Goal: Information Seeking & Learning: Get advice/opinions

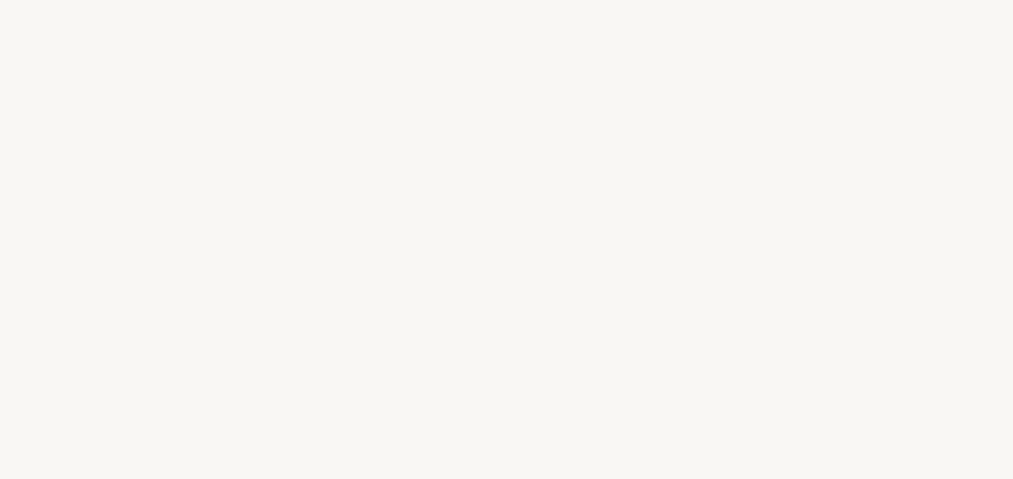
select select "FR"
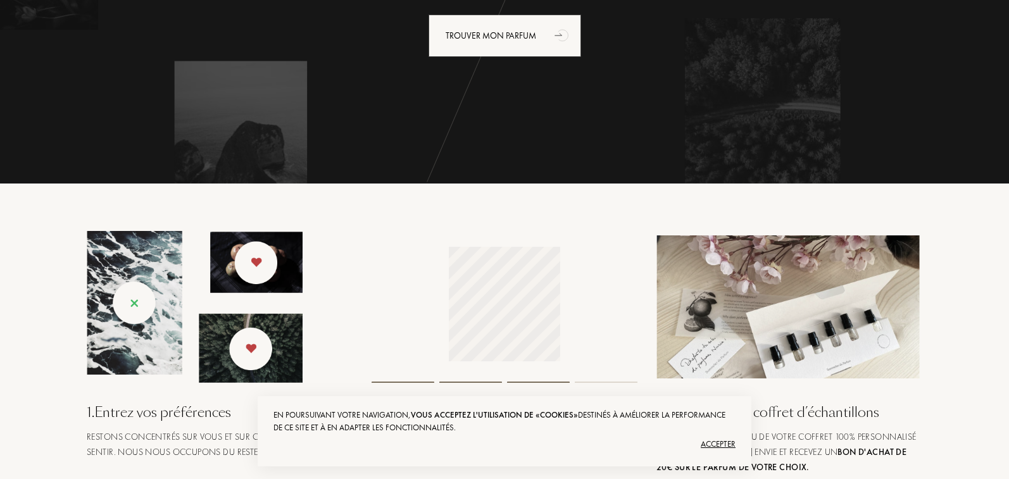
scroll to position [63, 0]
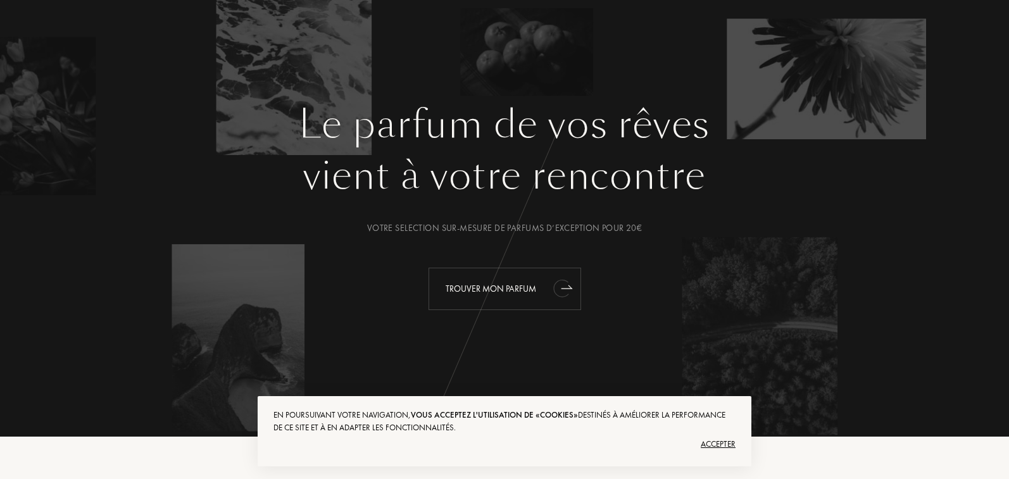
click at [505, 285] on div "Trouver mon parfum" at bounding box center [504, 289] width 153 height 42
click at [507, 294] on div "Trouver mon parfum" at bounding box center [504, 289] width 153 height 42
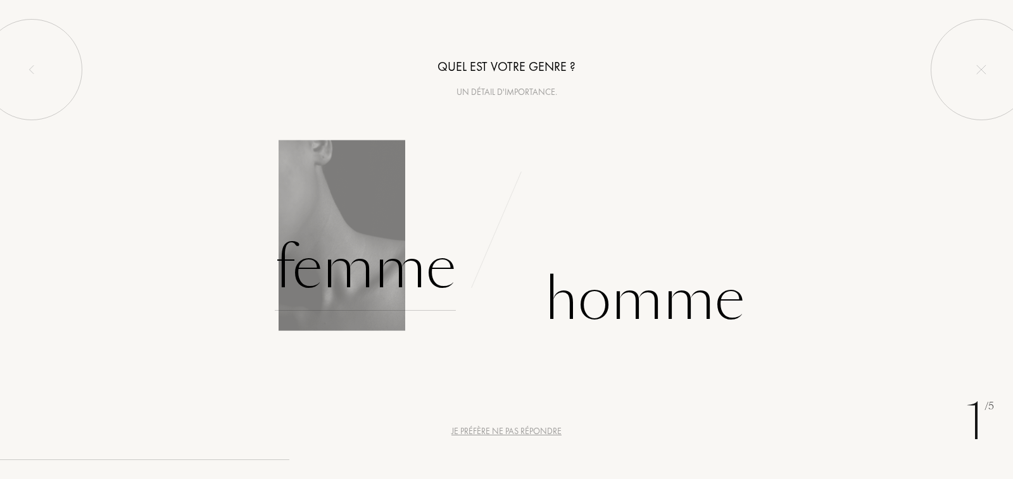
click at [341, 256] on div "Femme" at bounding box center [365, 267] width 181 height 85
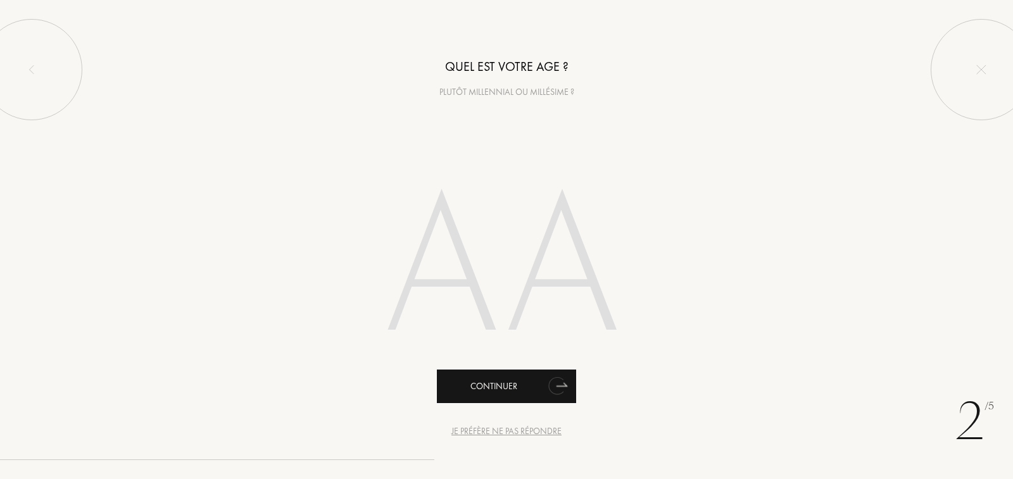
click at [558, 390] on icon "animation" at bounding box center [556, 386] width 16 height 18
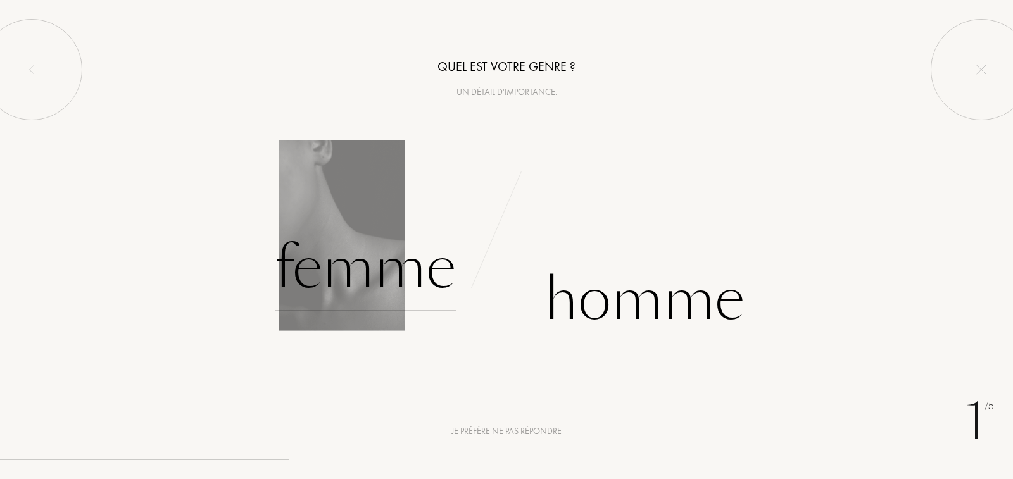
click at [372, 278] on div "Femme" at bounding box center [365, 267] width 181 height 85
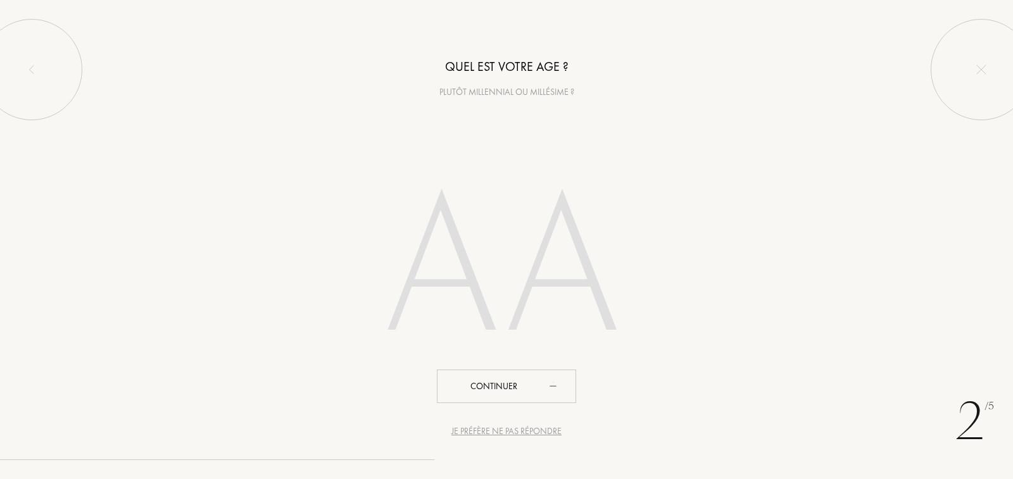
click at [497, 247] on input "number" at bounding box center [506, 271] width 361 height 256
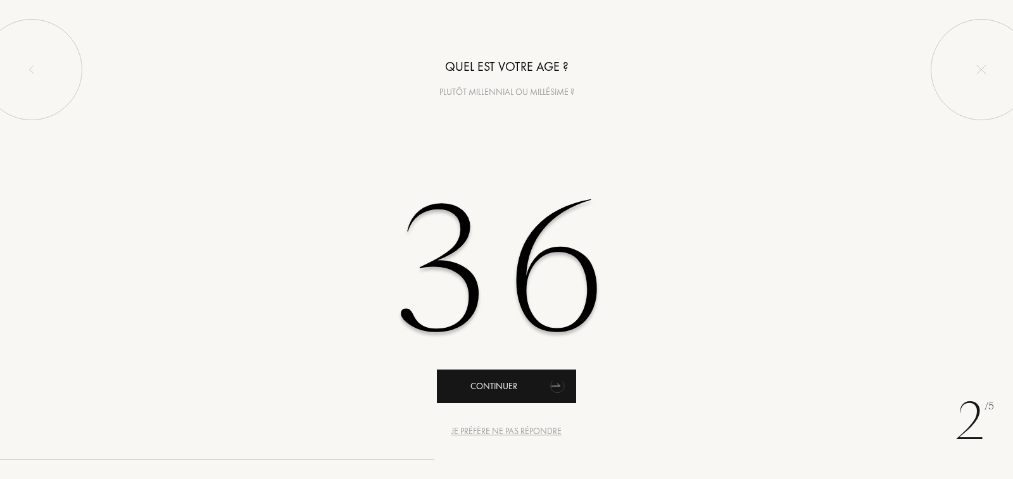
type input "36"
click at [503, 392] on div "Continuer" at bounding box center [506, 387] width 139 height 34
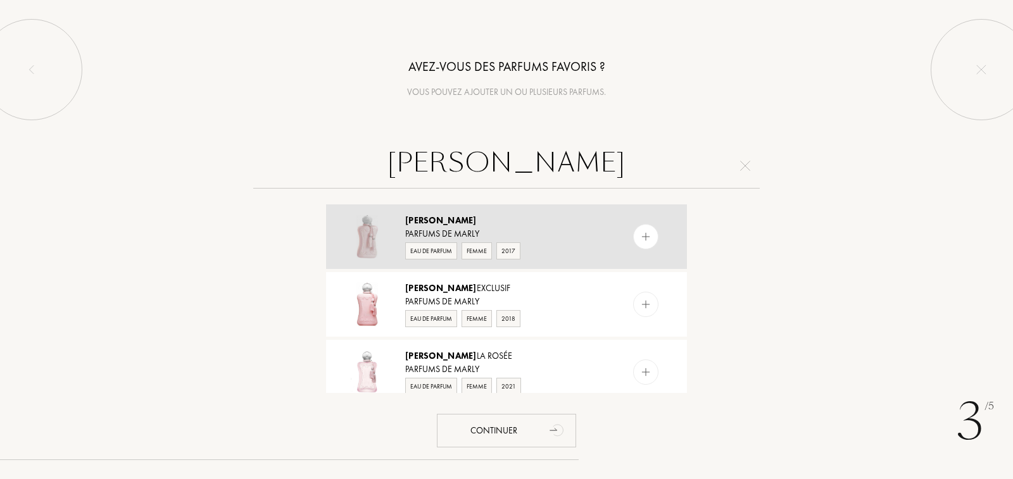
type input "[PERSON_NAME]"
click at [649, 239] on img at bounding box center [646, 237] width 12 height 12
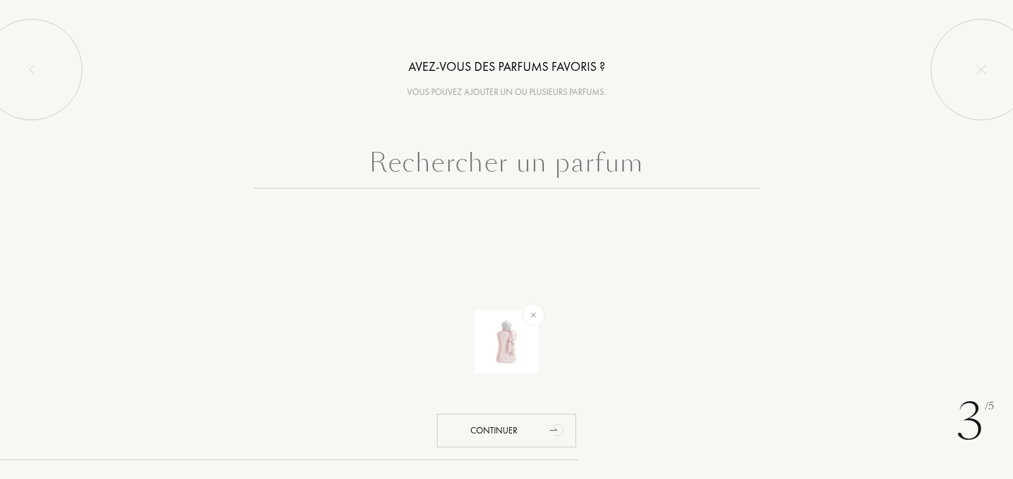
click at [508, 171] on input "text" at bounding box center [506, 166] width 506 height 46
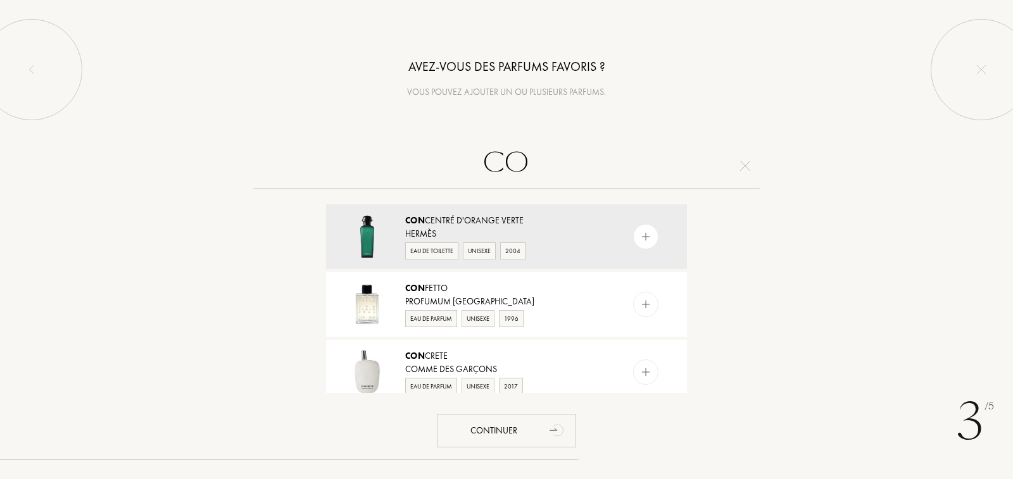
type input "C"
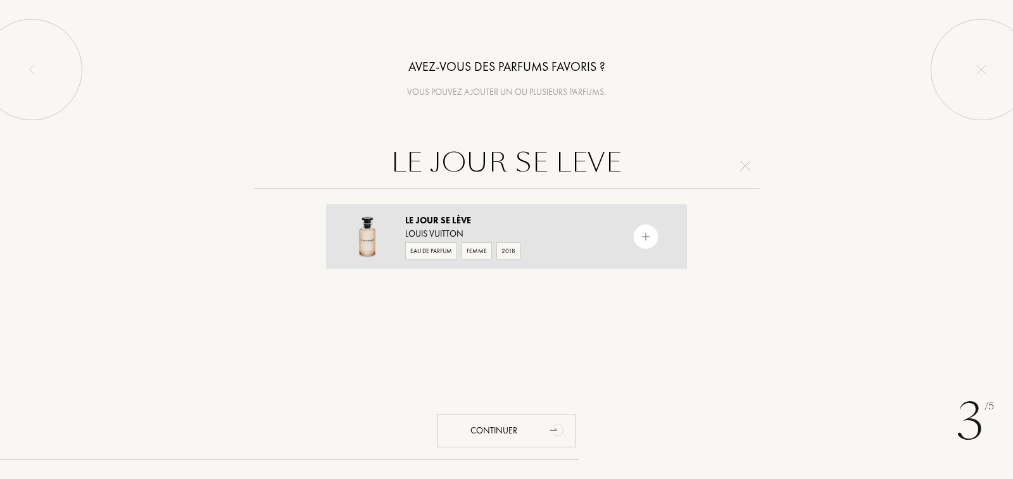
type input "LE JOUR SE LEVE"
click at [647, 232] on img at bounding box center [646, 237] width 12 height 12
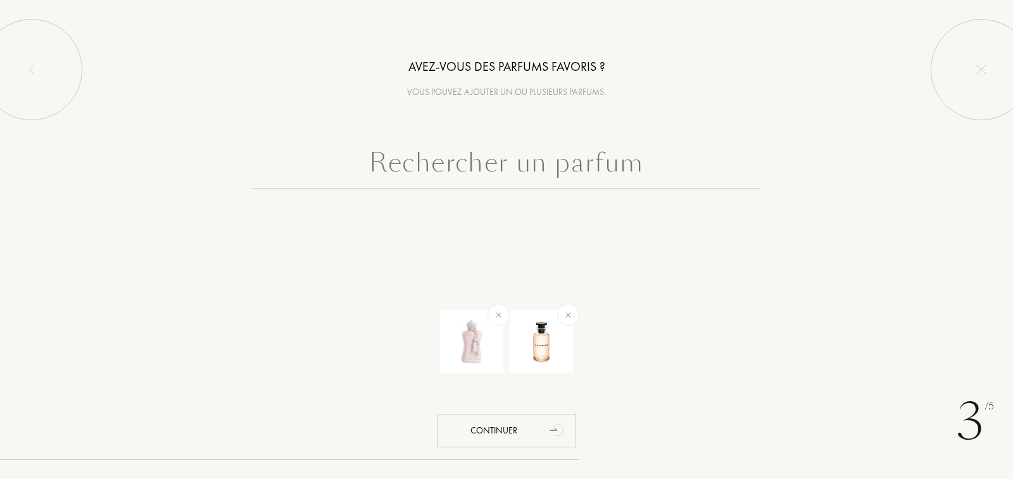
click at [546, 170] on input "text" at bounding box center [506, 166] width 506 height 46
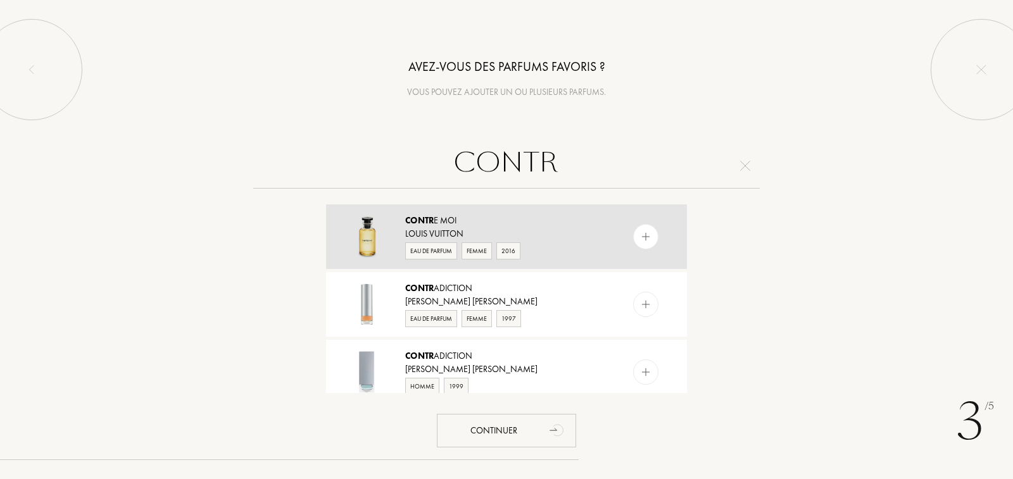
type input "CONTR"
click at [659, 239] on div at bounding box center [671, 236] width 32 height 65
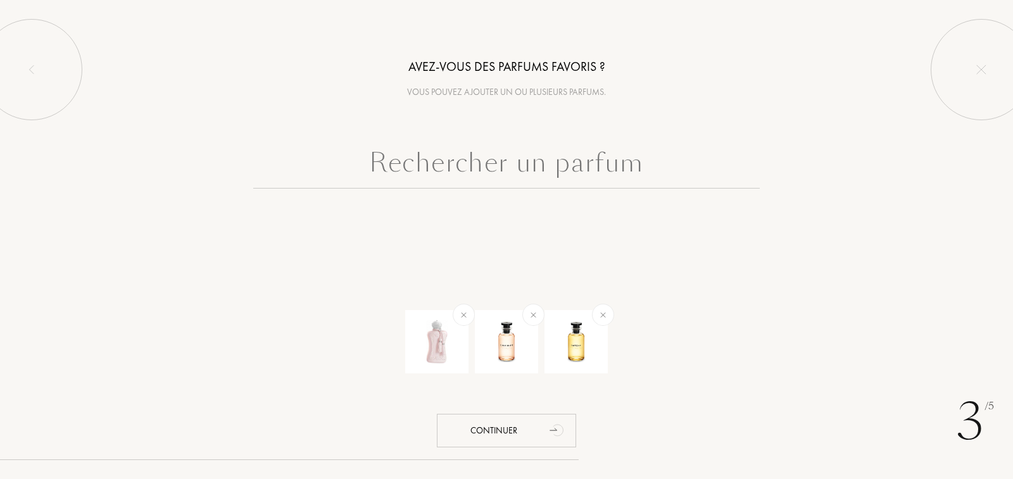
click at [623, 170] on input "text" at bounding box center [506, 166] width 506 height 46
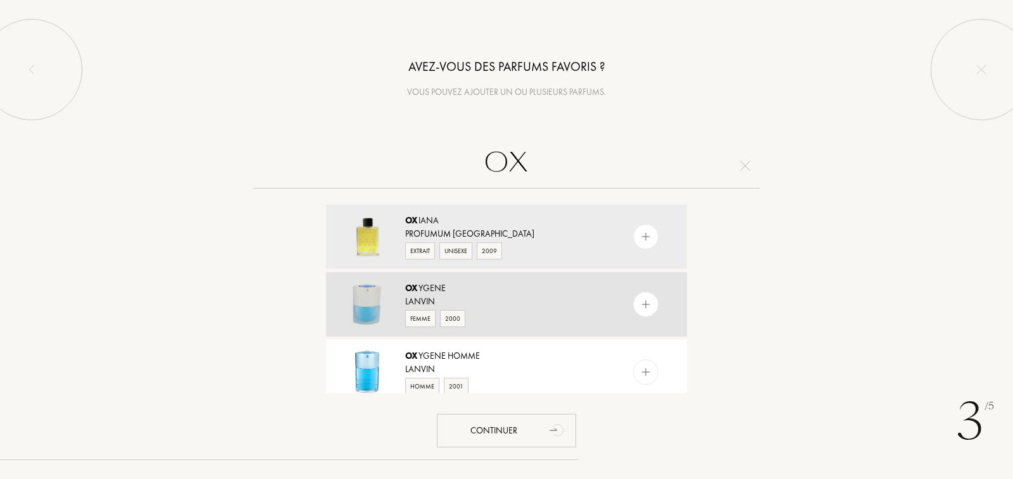
type input "OX"
click at [640, 302] on img at bounding box center [646, 305] width 12 height 12
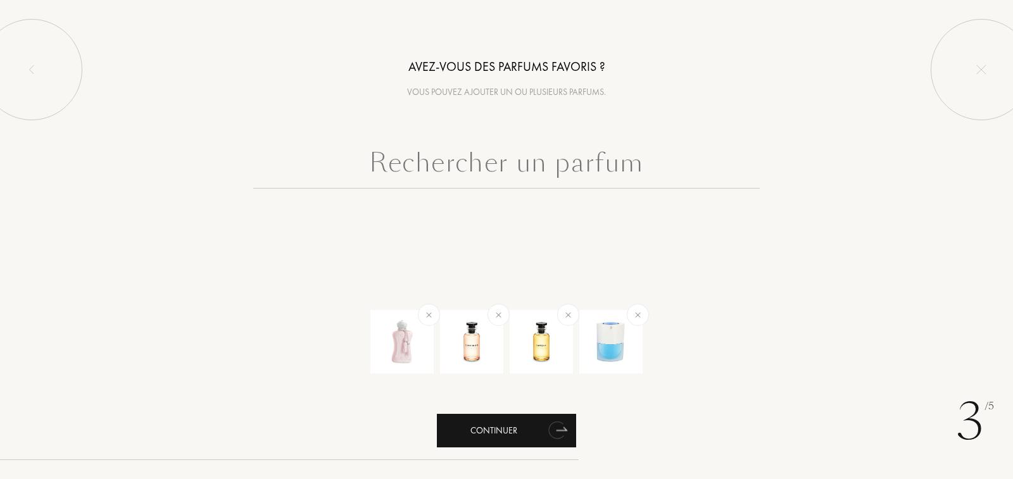
click at [505, 438] on div "Continuer" at bounding box center [506, 431] width 139 height 34
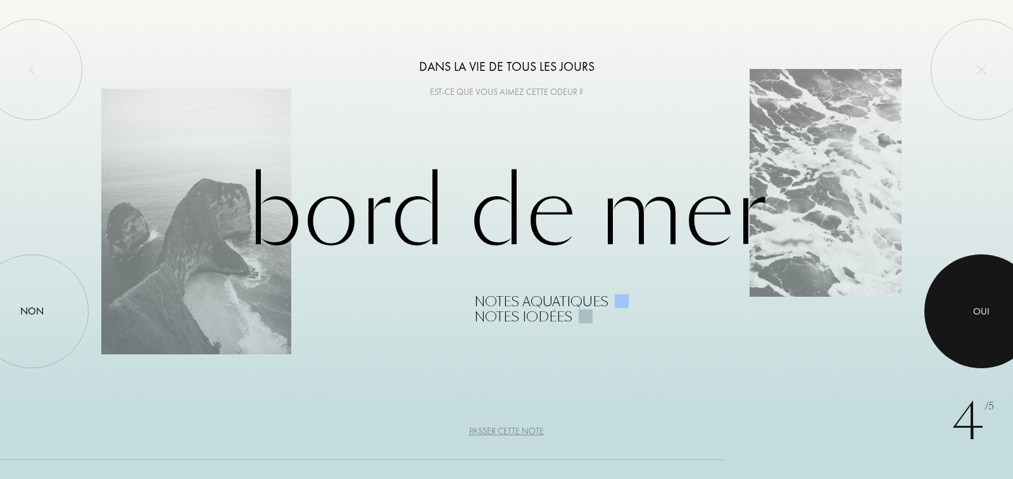
click at [975, 325] on div at bounding box center [981, 311] width 114 height 114
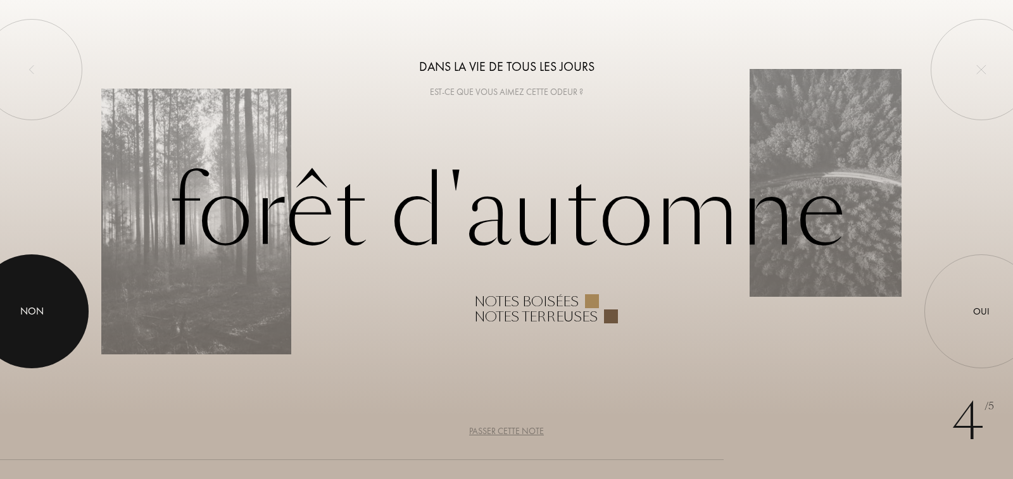
click at [54, 306] on div at bounding box center [32, 311] width 114 height 114
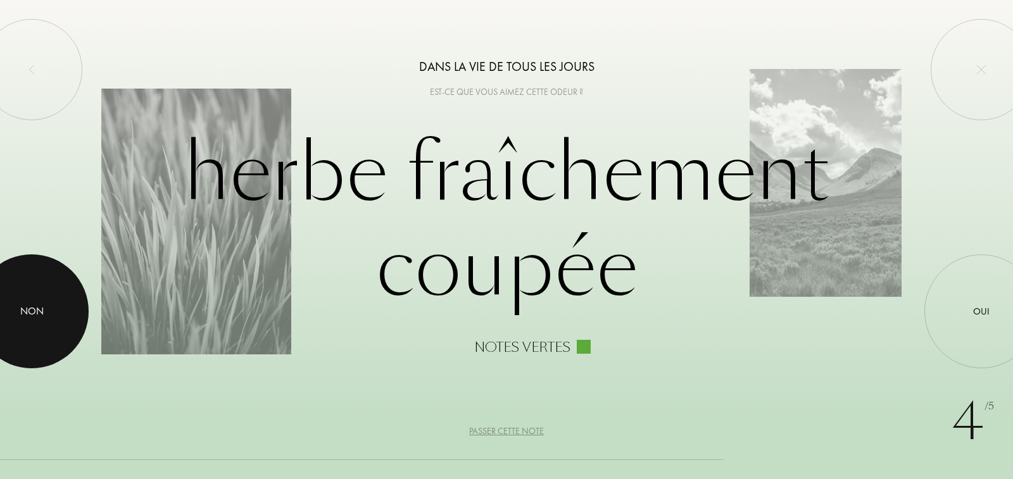
click at [36, 330] on div at bounding box center [32, 311] width 114 height 114
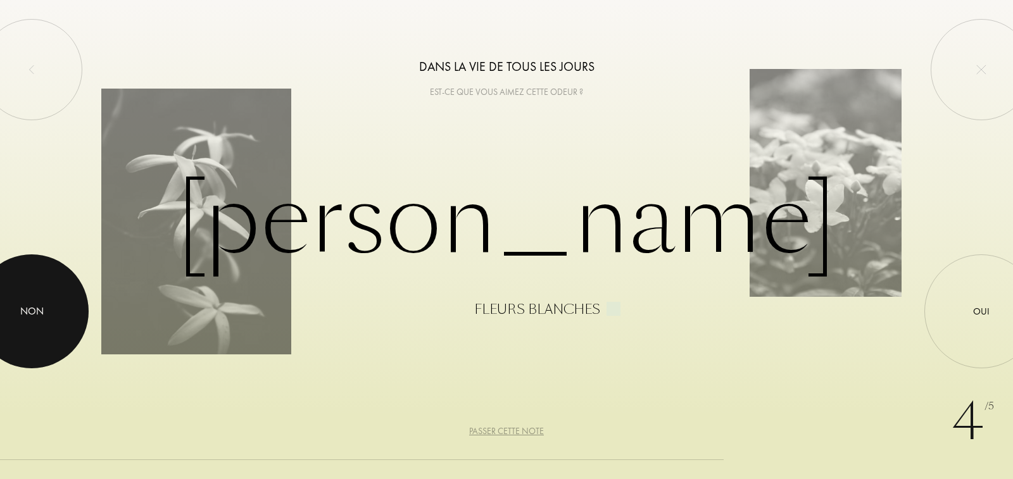
click at [36, 330] on div at bounding box center [32, 311] width 114 height 114
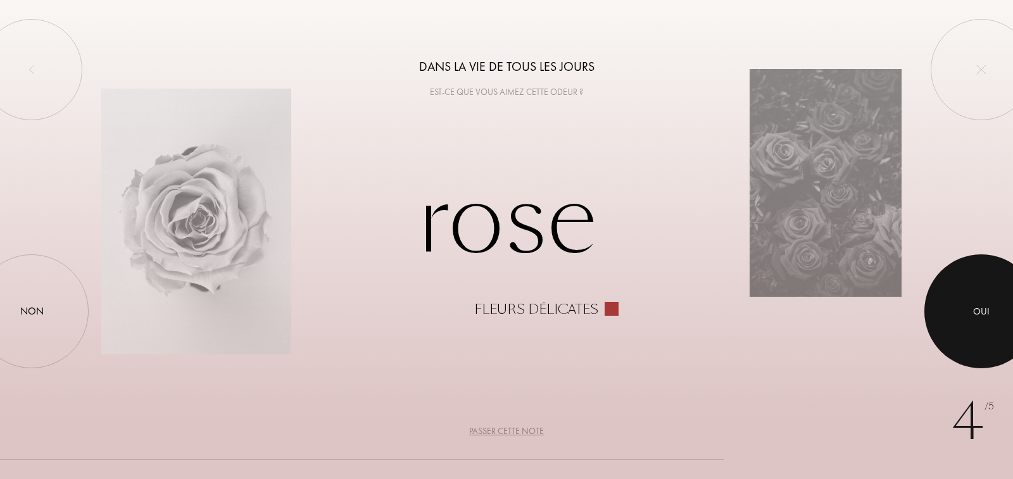
click at [970, 330] on div at bounding box center [981, 311] width 114 height 114
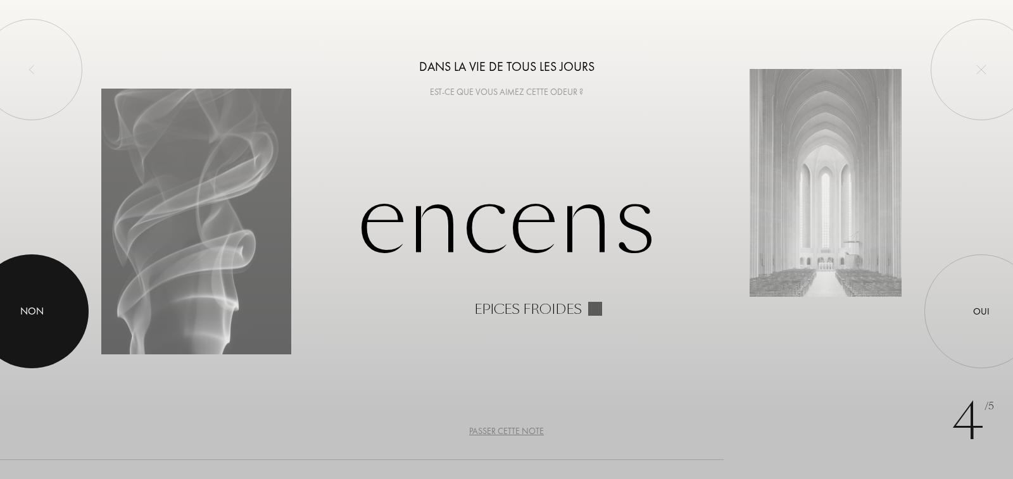
click at [7, 326] on div at bounding box center [32, 311] width 114 height 114
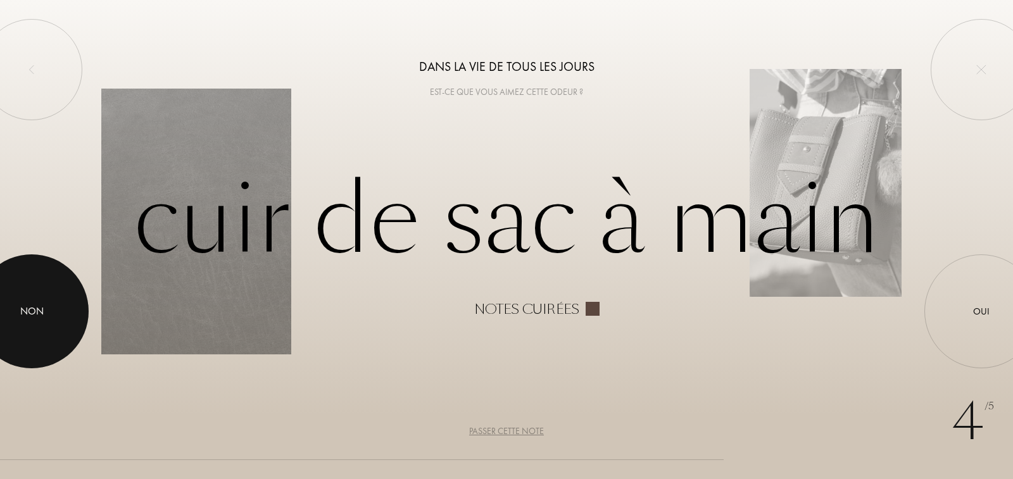
click at [15, 326] on div at bounding box center [32, 311] width 114 height 114
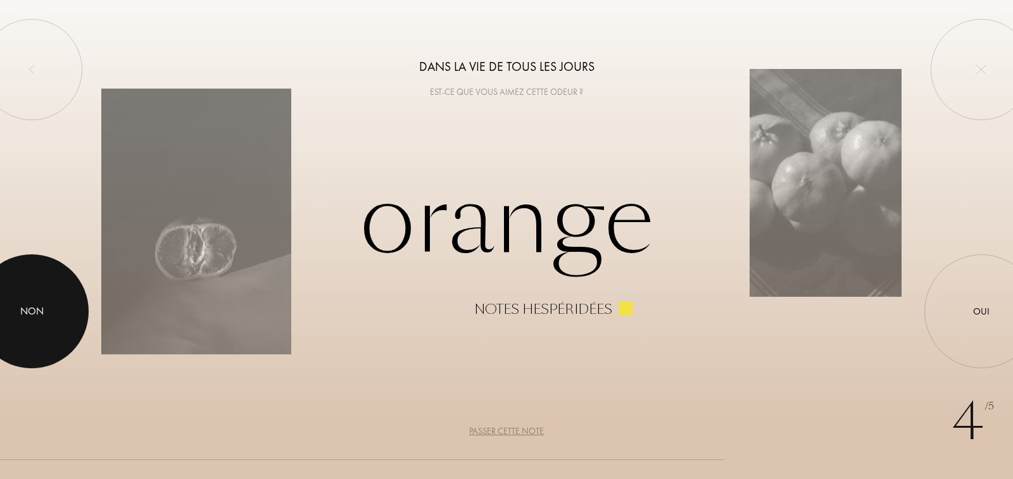
click at [15, 326] on div at bounding box center [32, 311] width 114 height 114
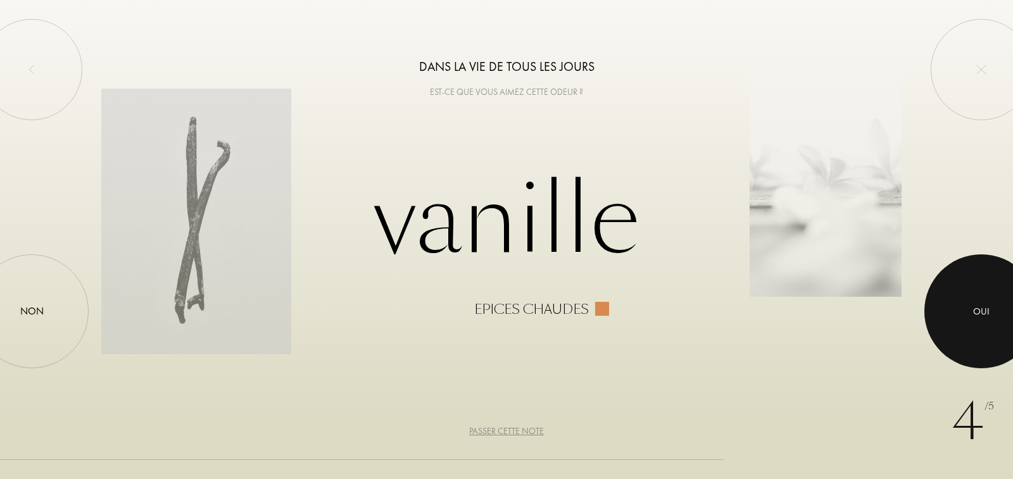
click at [1006, 317] on div at bounding box center [981, 311] width 114 height 114
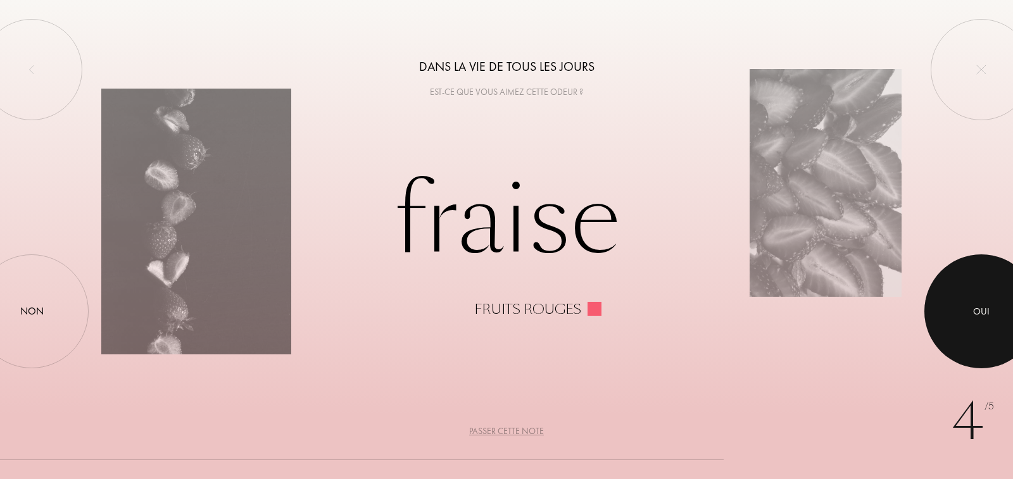
click at [1003, 318] on div at bounding box center [981, 311] width 114 height 114
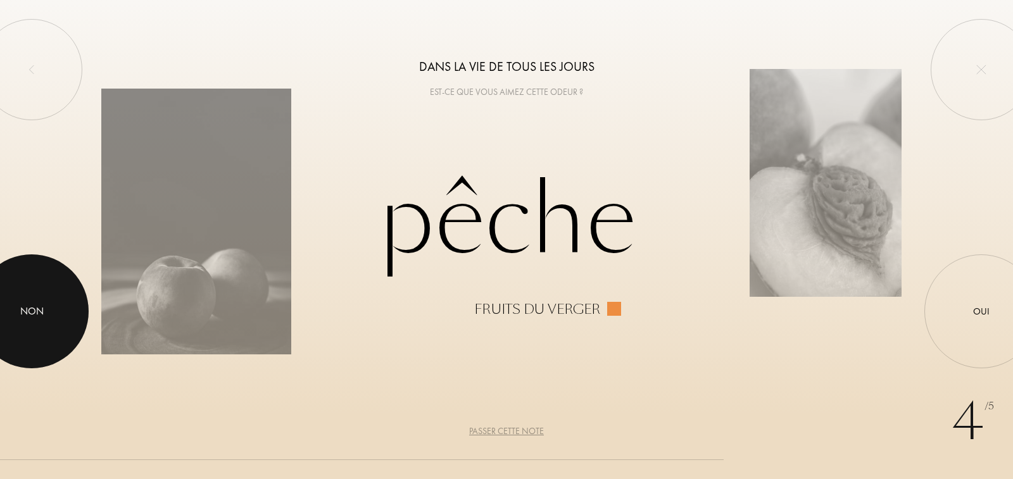
click at [42, 302] on div at bounding box center [32, 311] width 114 height 114
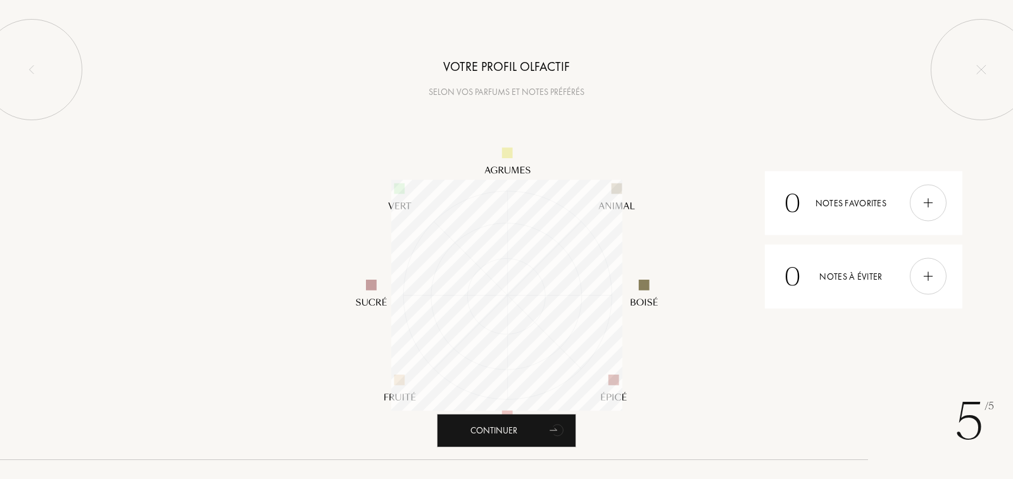
scroll to position [231, 231]
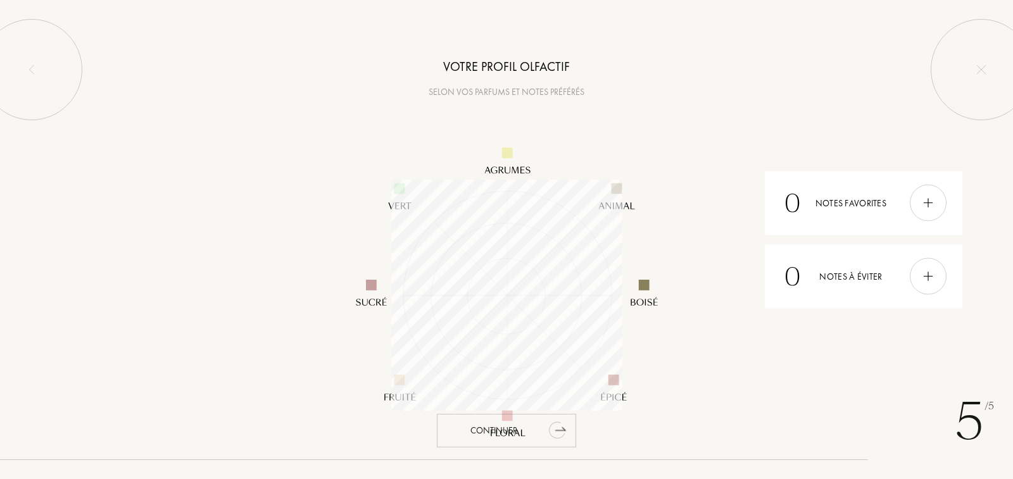
click at [482, 437] on div "Continuer" at bounding box center [506, 431] width 139 height 34
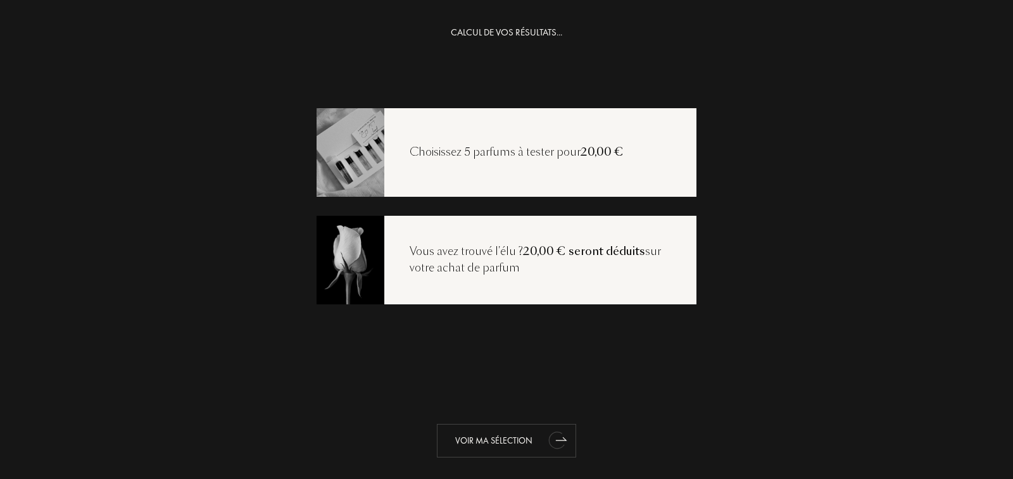
click at [521, 438] on div "Voir ma sélection" at bounding box center [506, 441] width 139 height 34
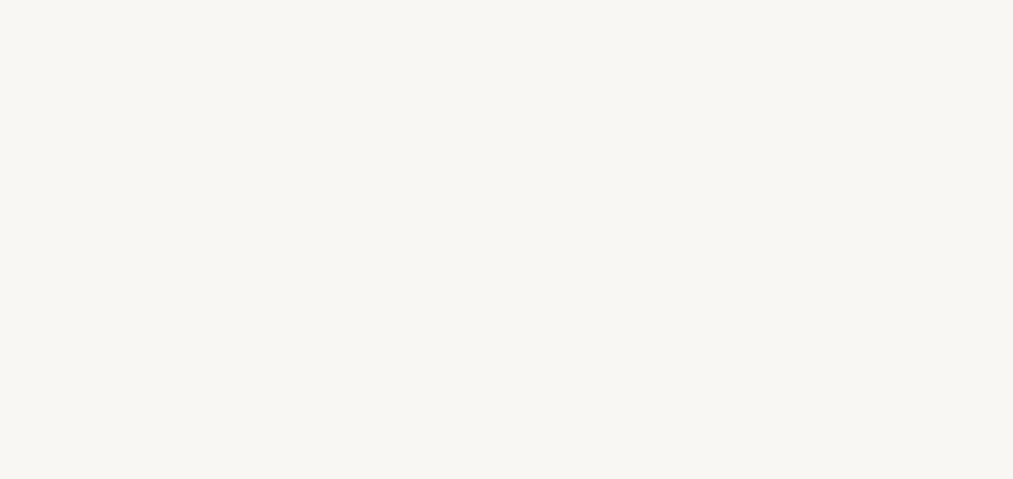
select select "FR"
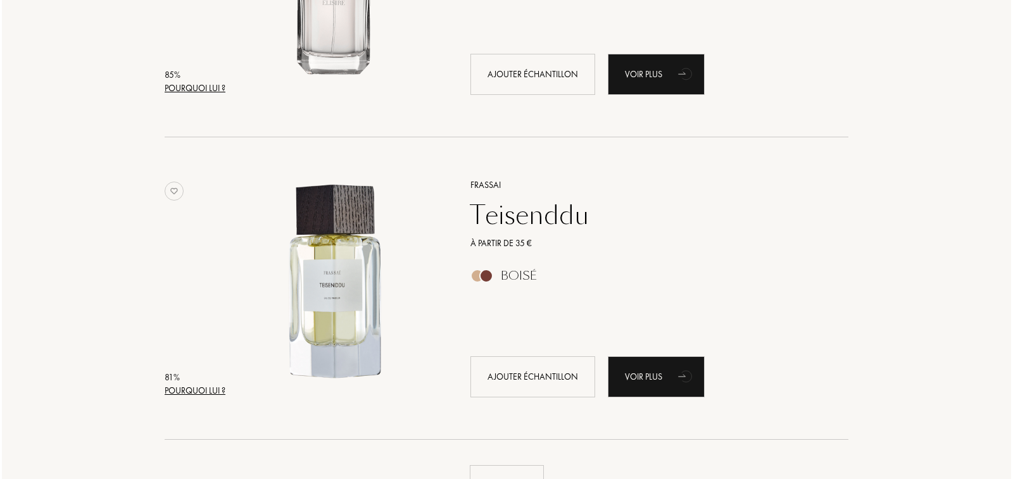
scroll to position [3038, 0]
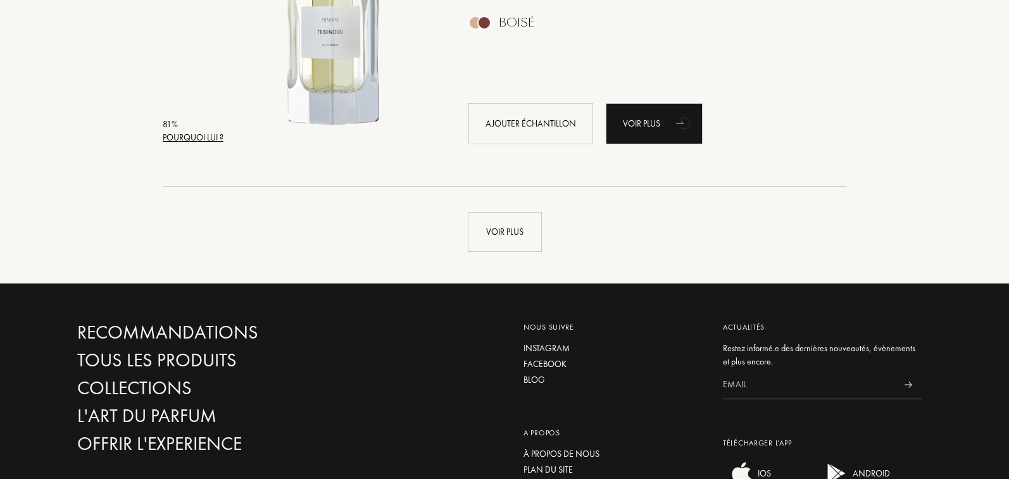
click at [197, 139] on div "Pourquoi lui ?" at bounding box center [193, 137] width 61 height 13
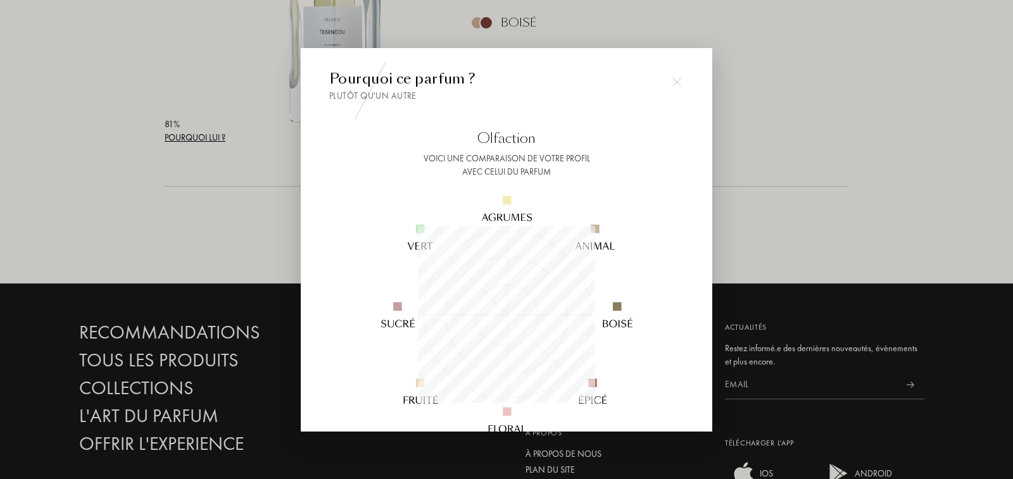
scroll to position [177, 177]
click at [674, 83] on img at bounding box center [676, 82] width 9 height 9
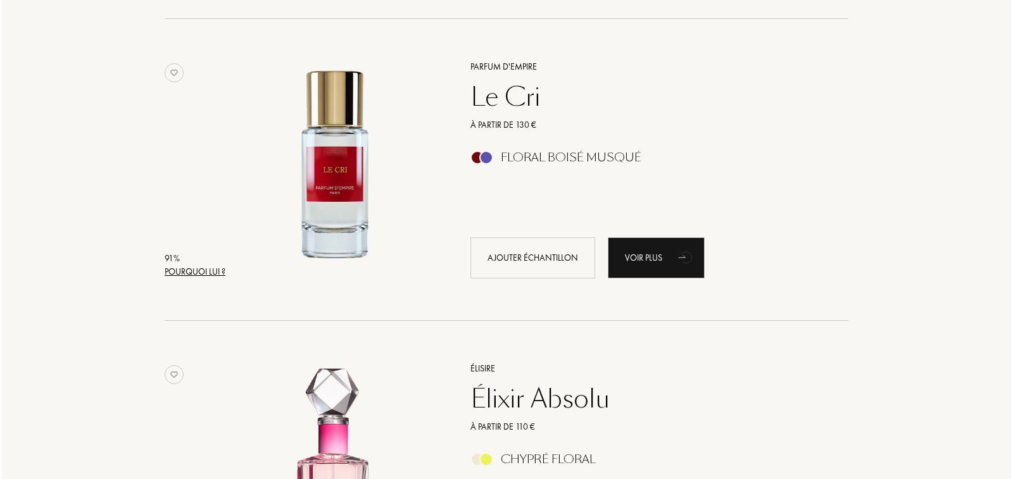
scroll to position [1645, 0]
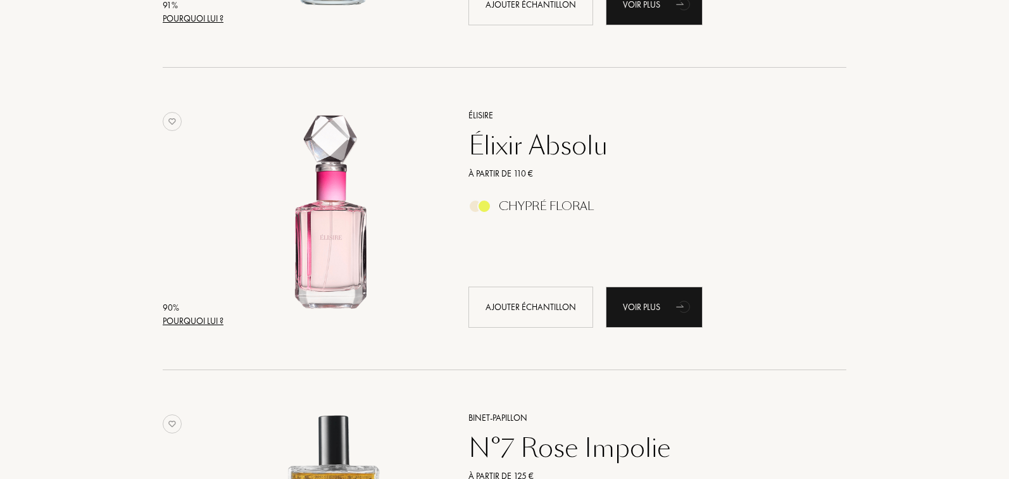
click at [199, 313] on div "90 %" at bounding box center [193, 307] width 61 height 13
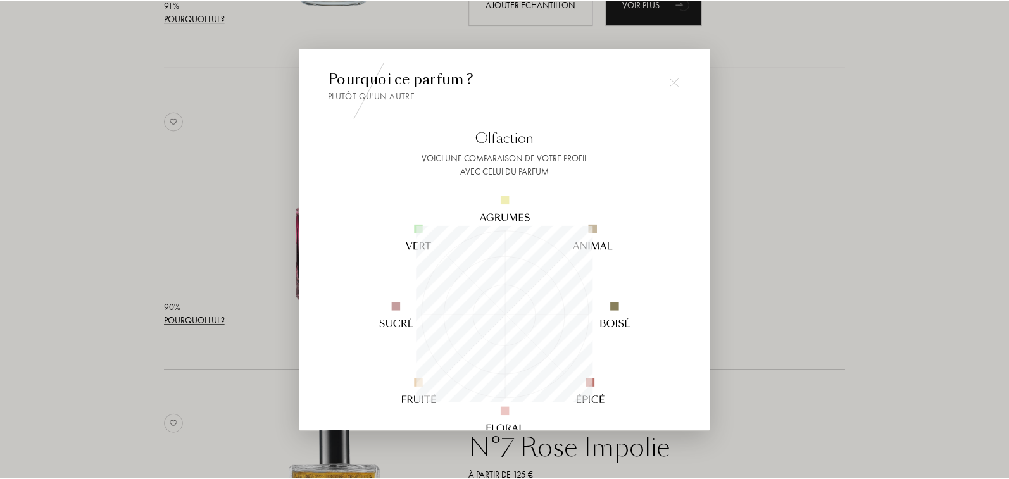
scroll to position [177, 177]
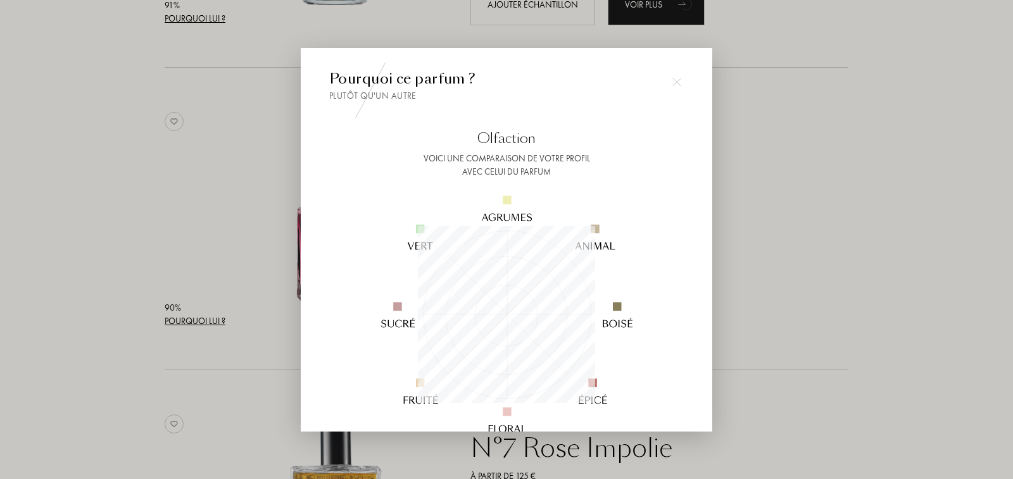
click at [106, 239] on div at bounding box center [506, 239] width 1013 height 479
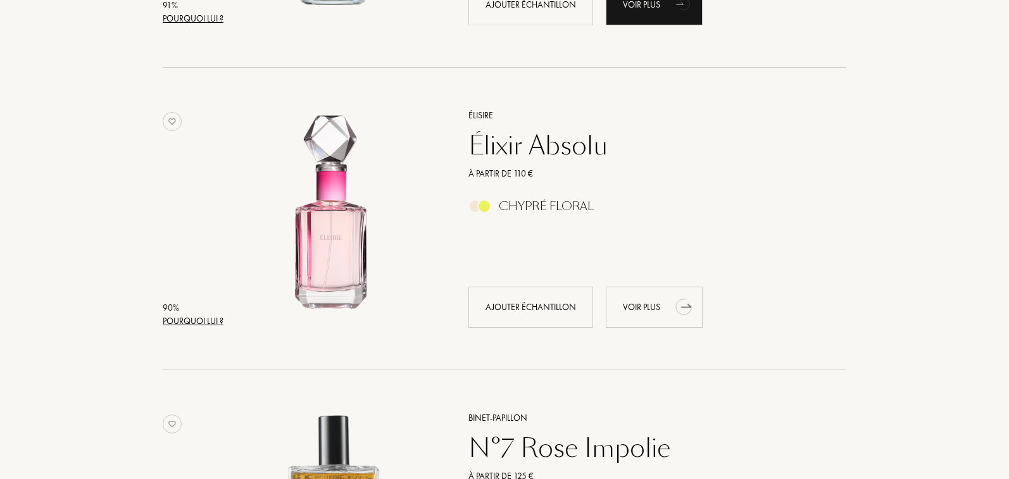
click at [676, 315] on icon "animation" at bounding box center [683, 306] width 25 height 25
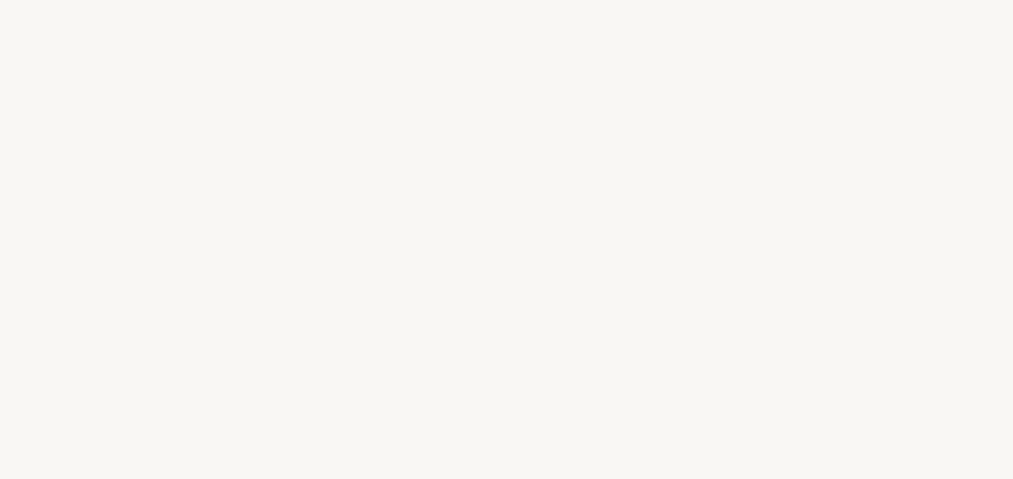
select select "FR"
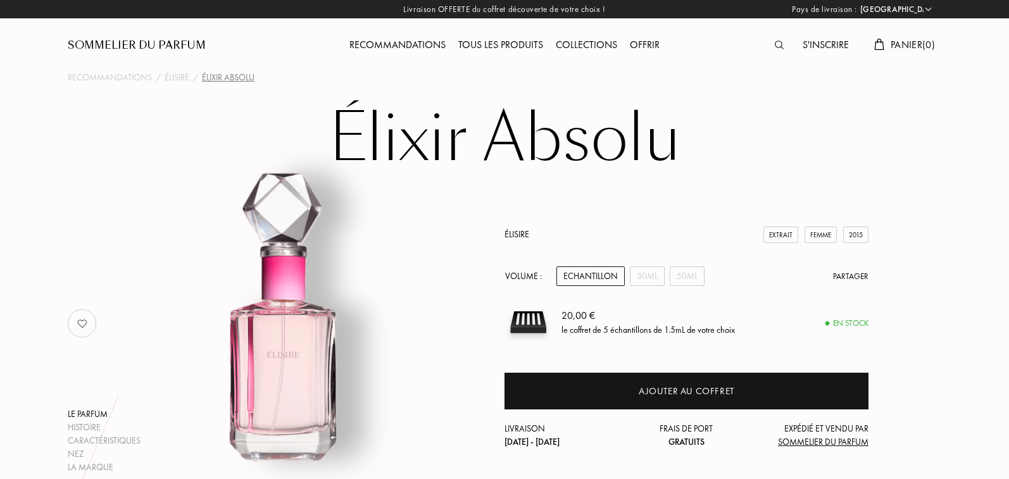
click at [775, 41] on img at bounding box center [779, 45] width 9 height 9
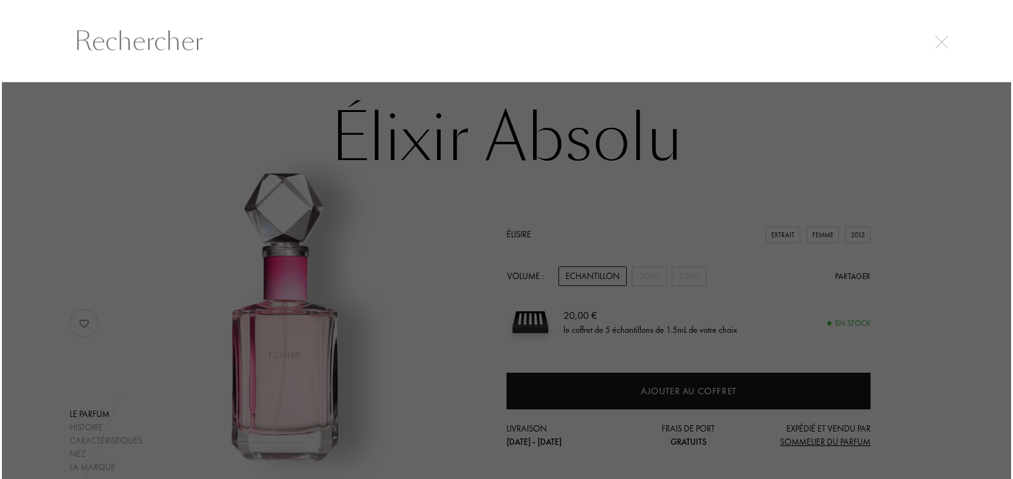
scroll to position [1, 0]
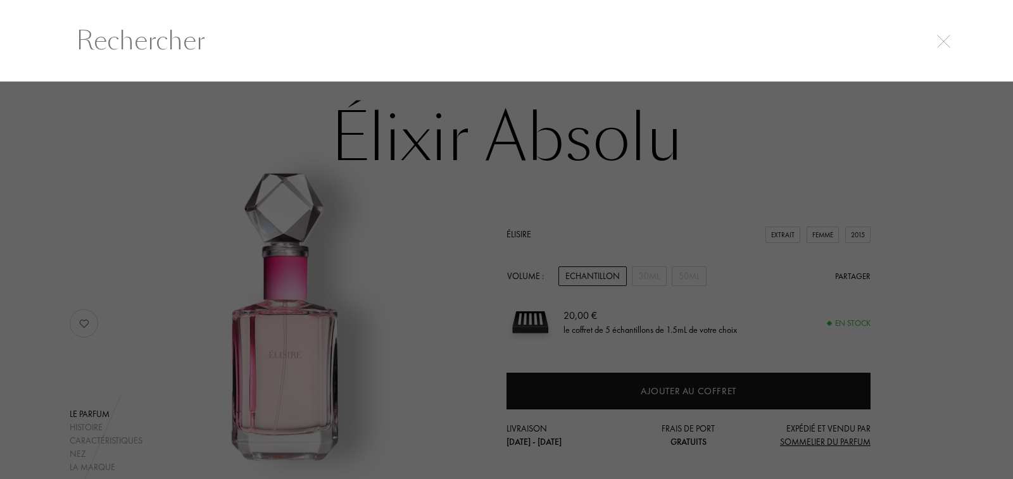
click at [284, 46] on input "text" at bounding box center [506, 41] width 911 height 38
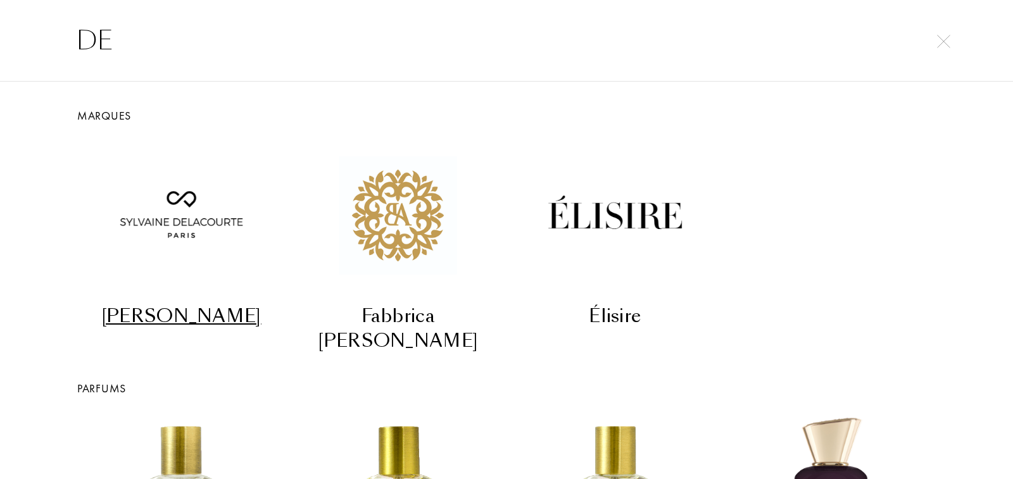
type input "D"
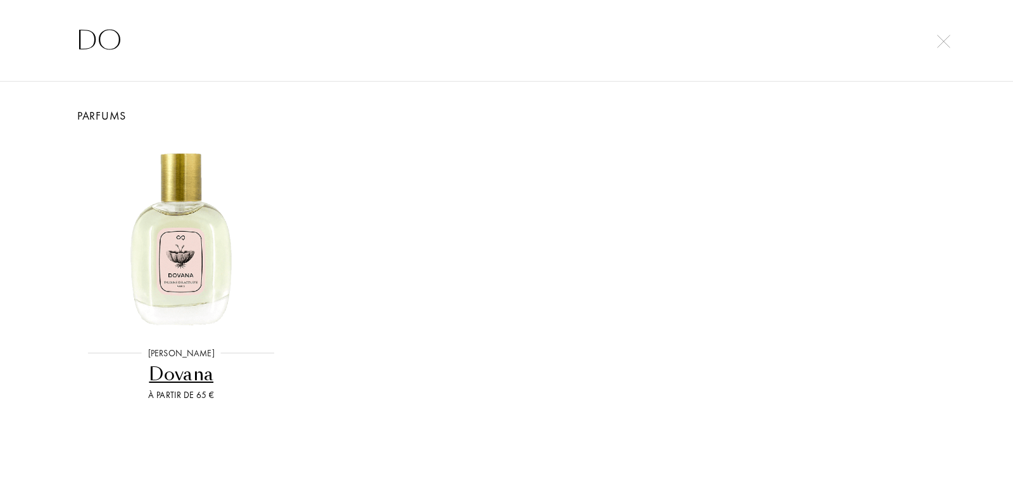
type input "D"
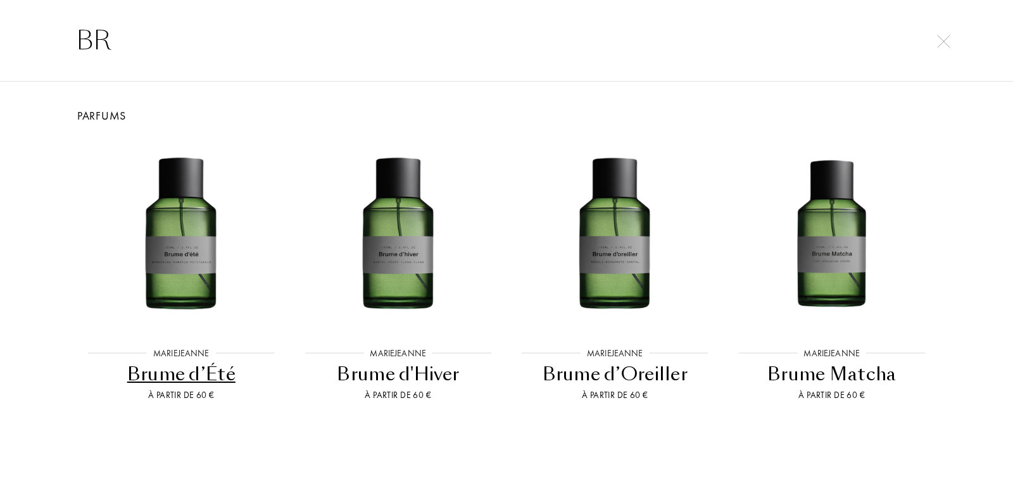
type input "B"
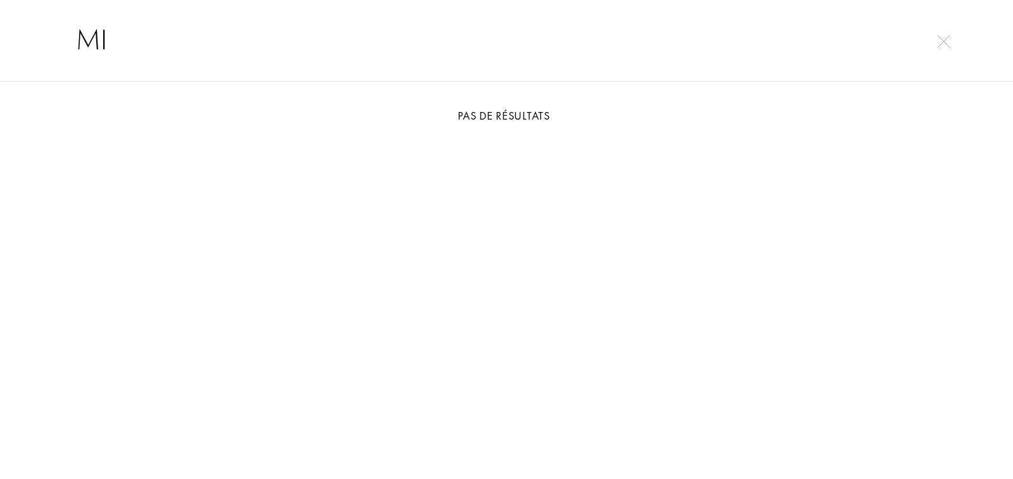
type input "M"
type input "SAUVAGE"
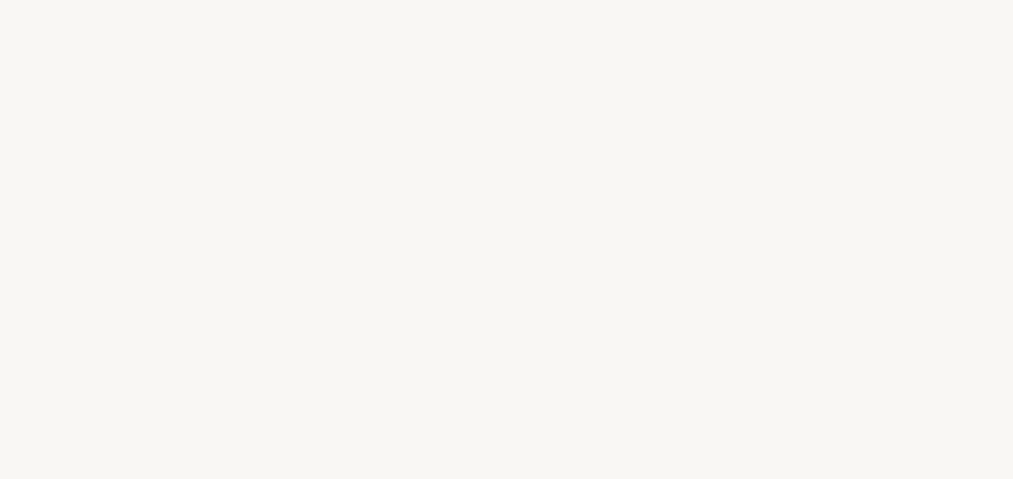
select select "FR"
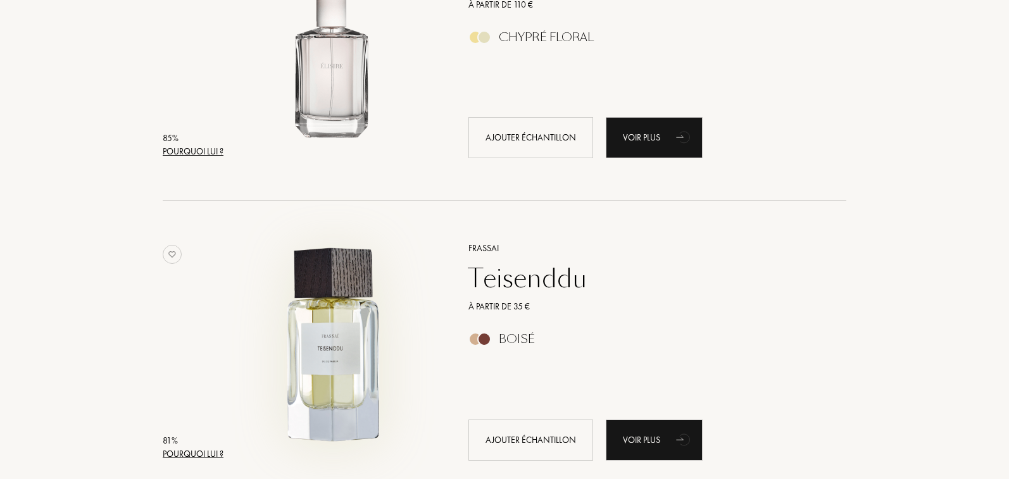
scroll to position [3038, 0]
